Goal: Transaction & Acquisition: Book appointment/travel/reservation

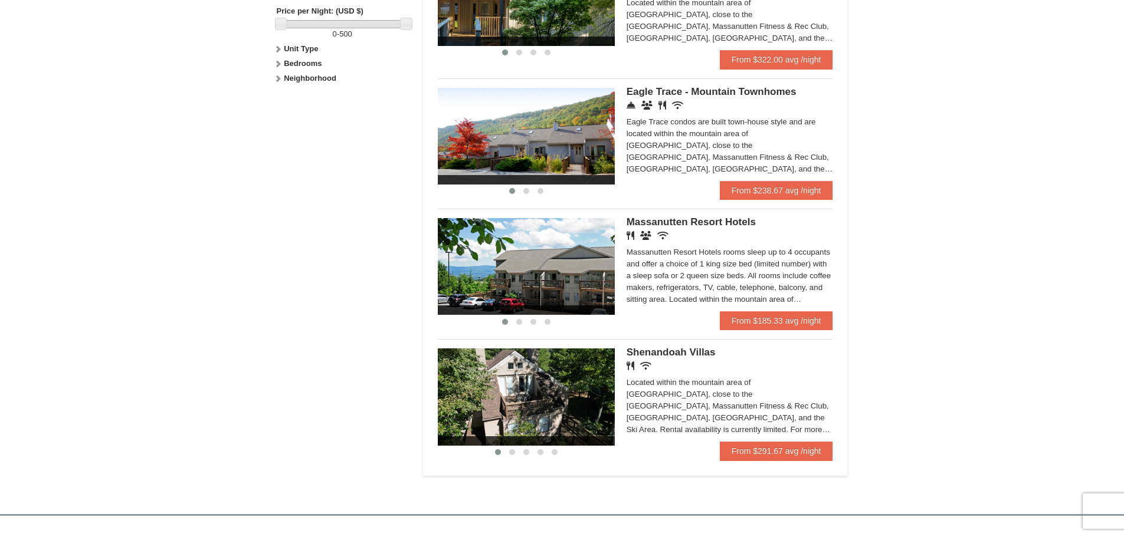
scroll to position [531, 0]
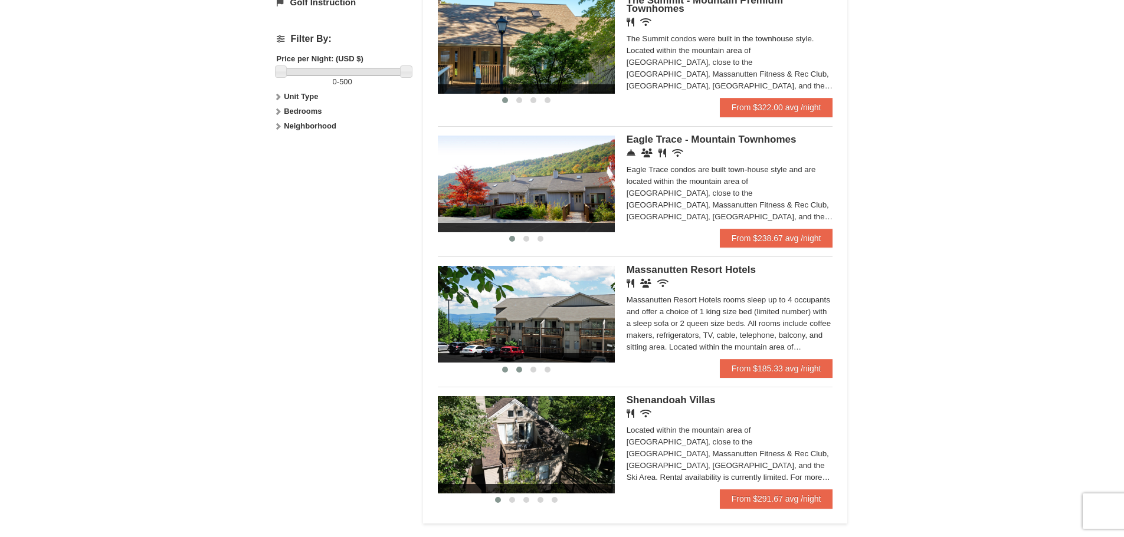
click at [518, 368] on span at bounding box center [519, 370] width 6 height 6
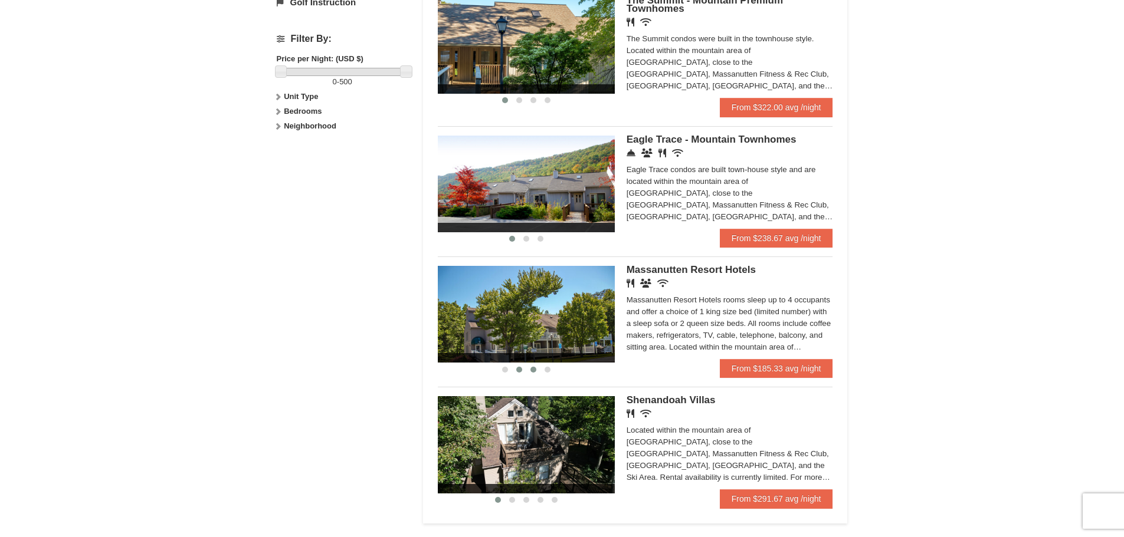
click at [529, 367] on button at bounding box center [533, 370] width 14 height 12
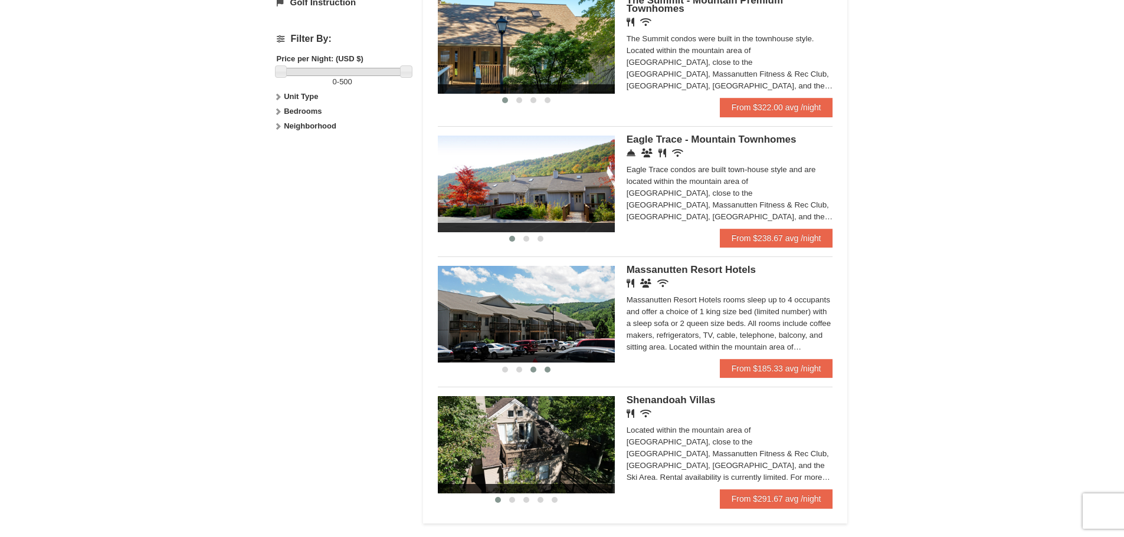
click at [547, 370] on span at bounding box center [547, 370] width 6 height 6
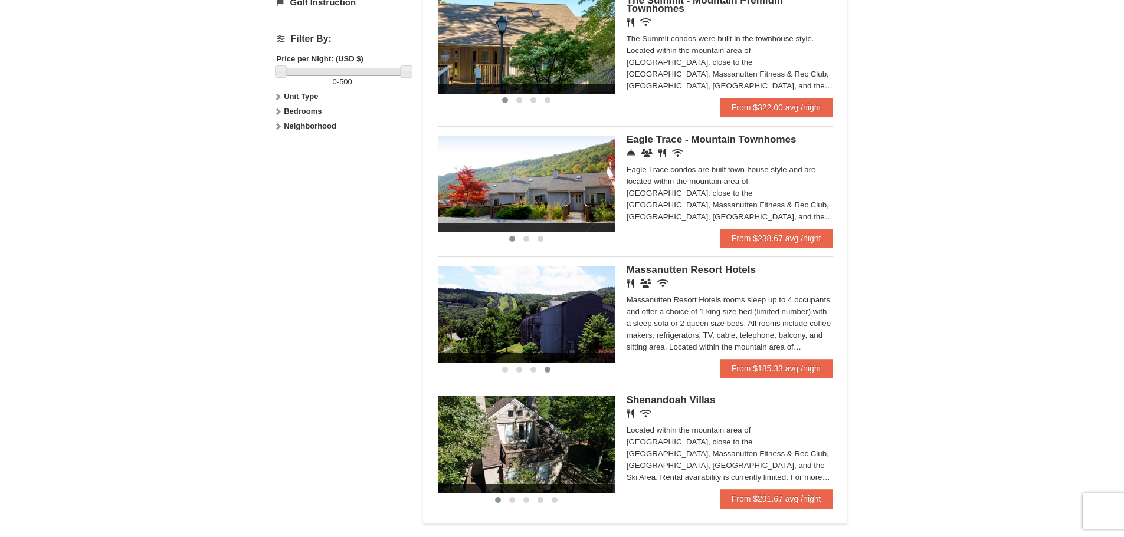
click at [630, 303] on div "Massanutten Resort Hotels rooms sleep up to 4 occupants and offer a choice of 1…" at bounding box center [729, 323] width 206 height 59
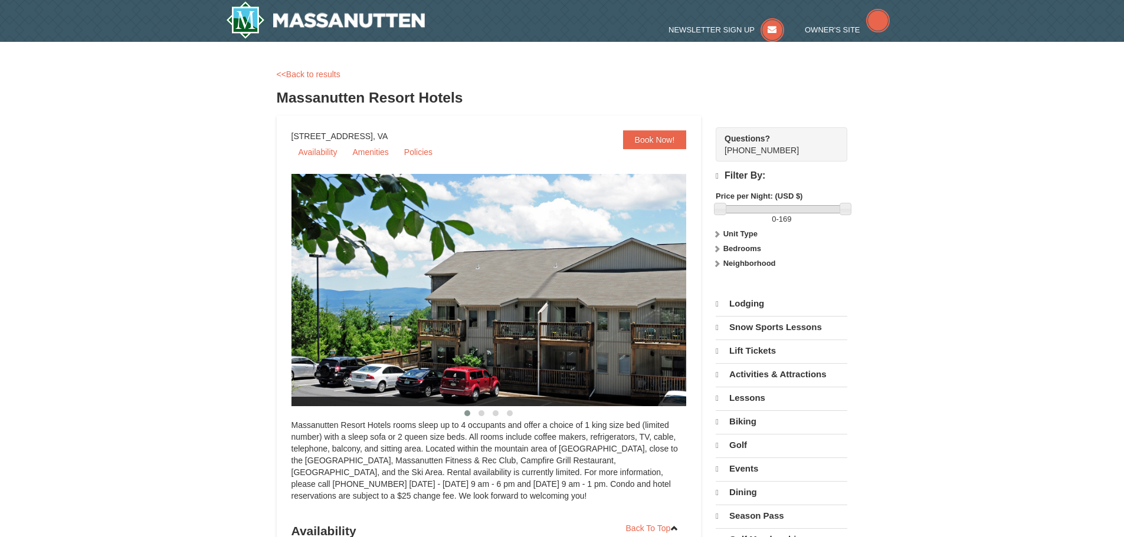
select select "10"
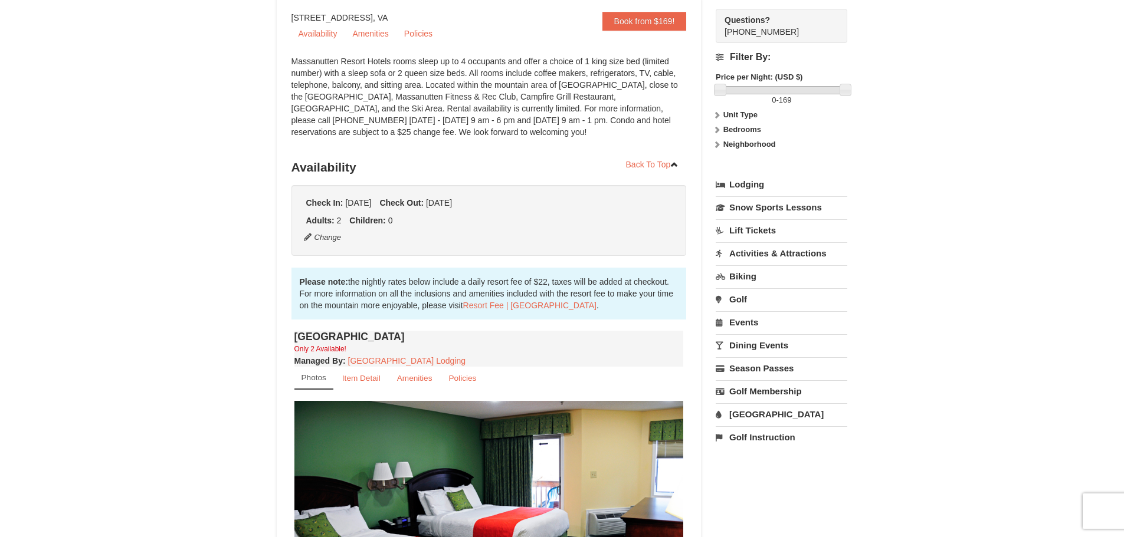
scroll to position [236, 0]
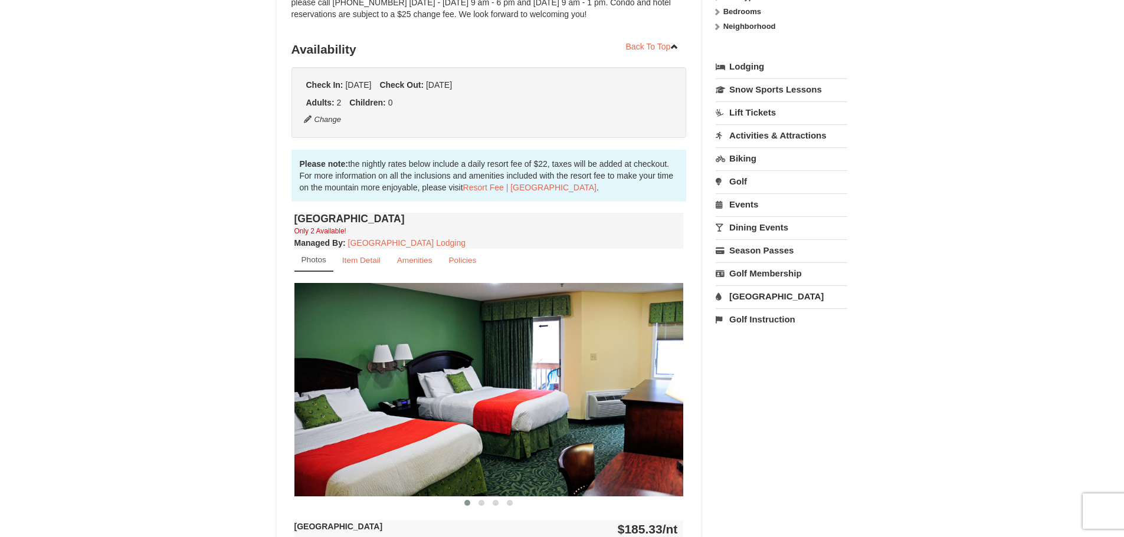
click at [662, 399] on img at bounding box center [488, 389] width 389 height 213
click at [481, 503] on span at bounding box center [481, 503] width 6 height 6
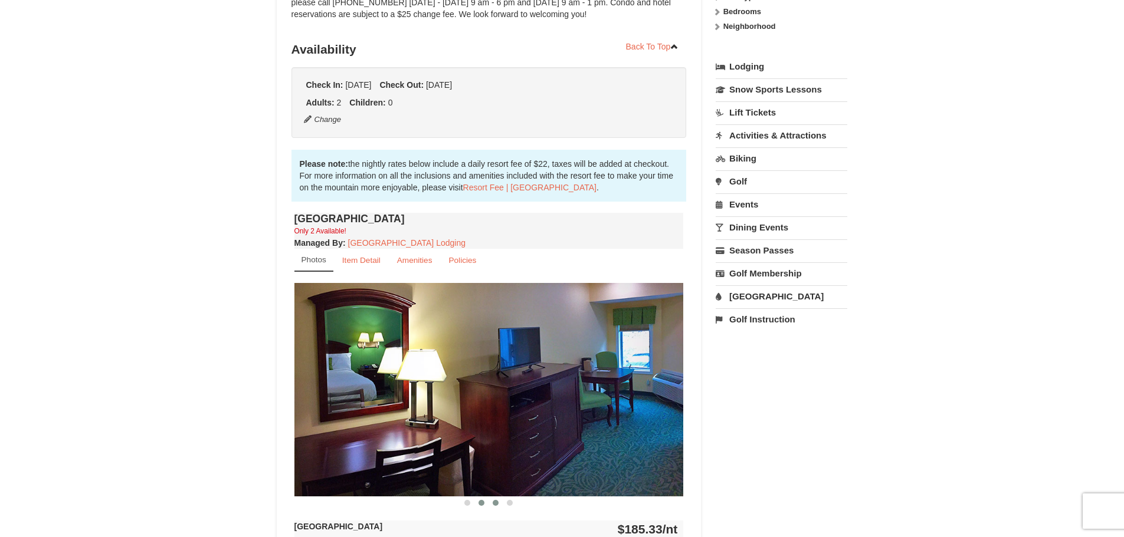
click at [500, 504] on button at bounding box center [495, 503] width 14 height 12
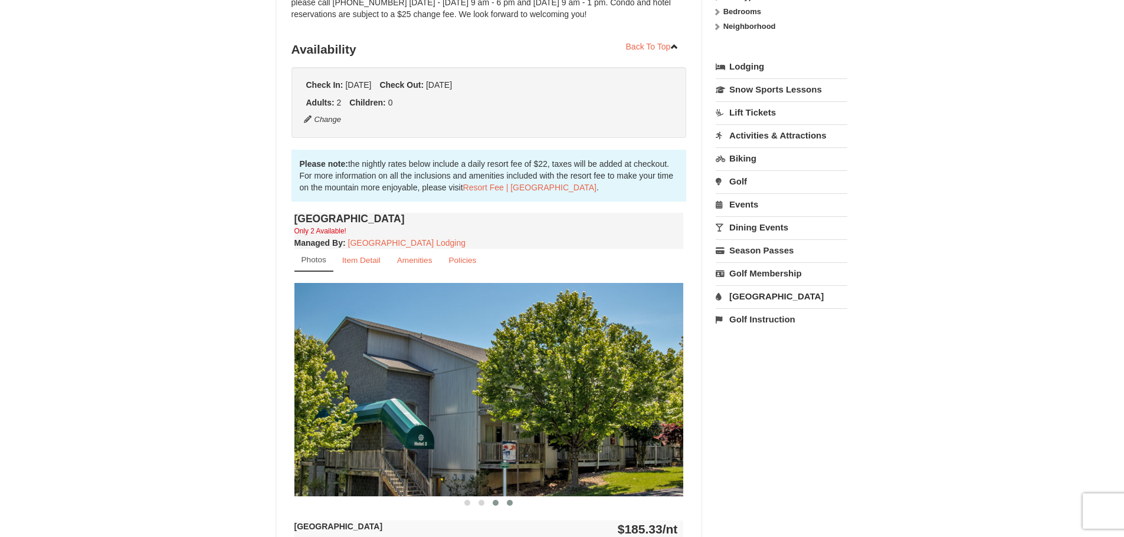
click at [511, 504] on span at bounding box center [510, 503] width 6 height 6
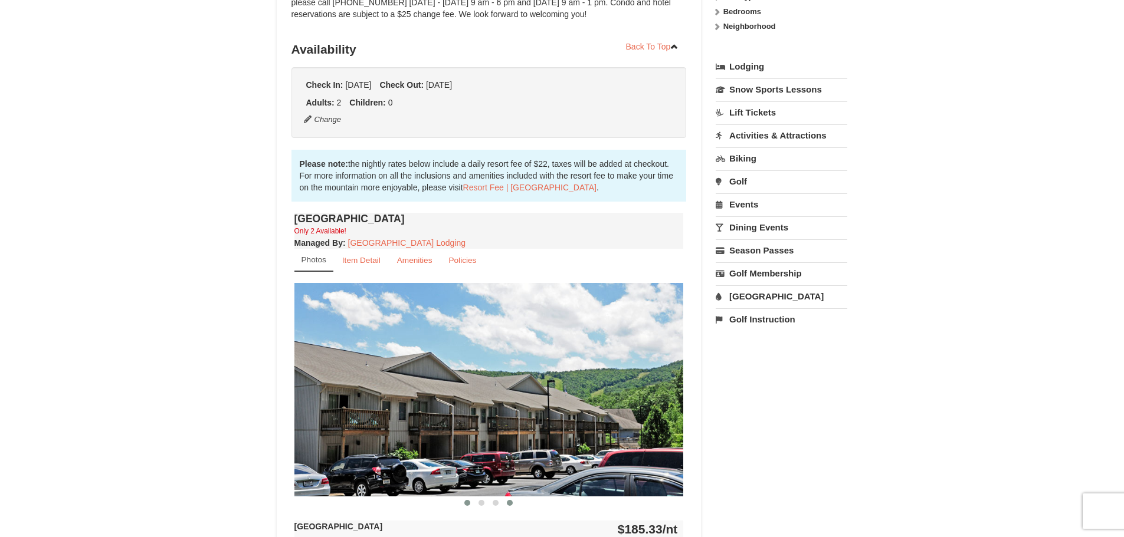
click at [465, 501] on span at bounding box center [467, 503] width 6 height 6
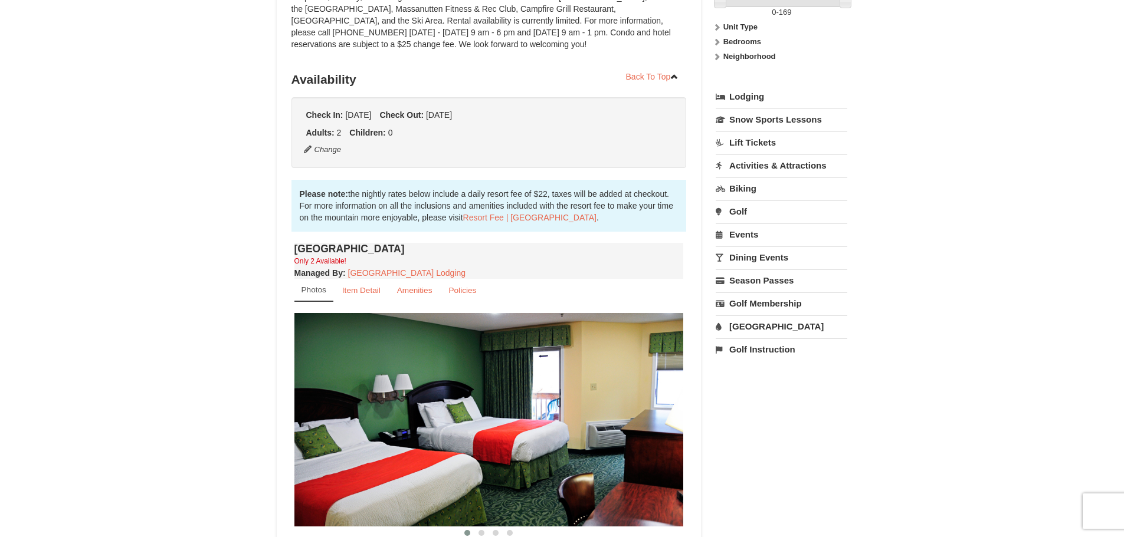
scroll to position [177, 0]
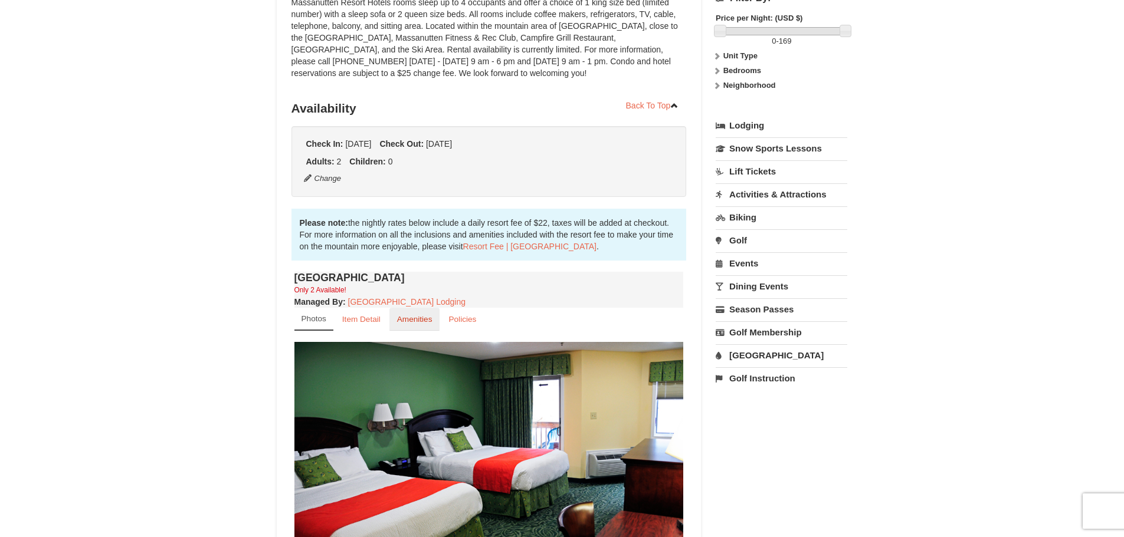
click at [410, 317] on small "Amenities" at bounding box center [414, 319] width 35 height 9
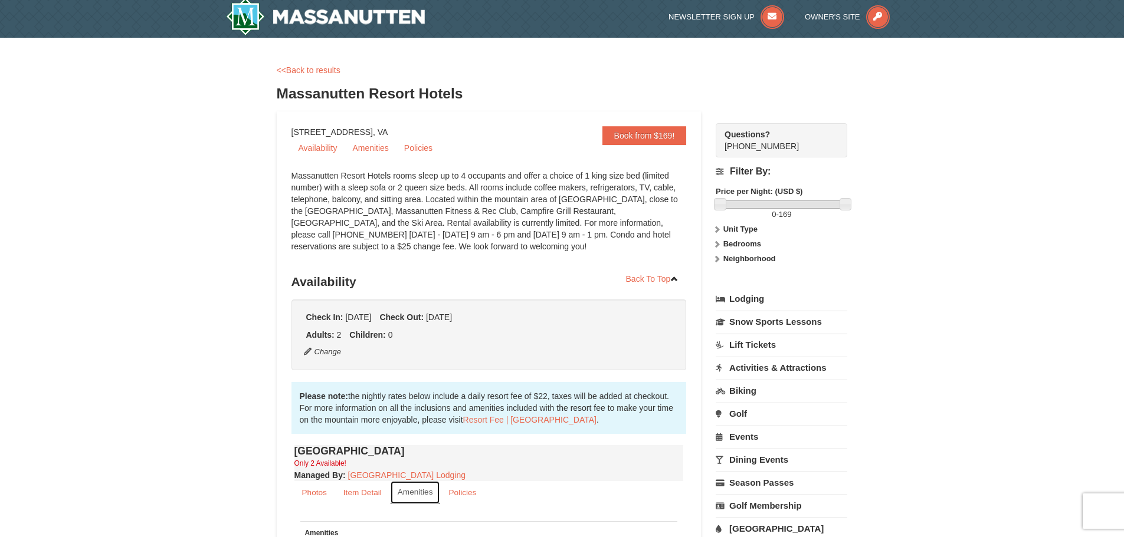
scroll to position [0, 0]
